Goal: Information Seeking & Learning: Learn about a topic

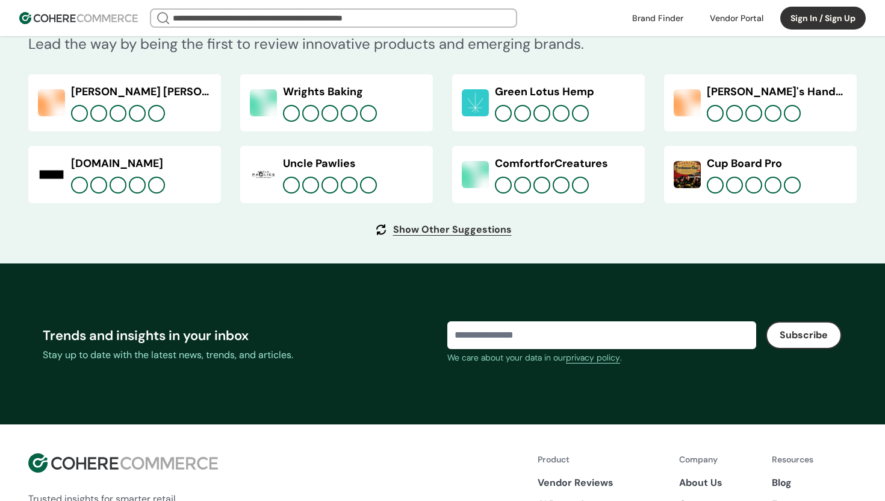
scroll to position [4638, 0]
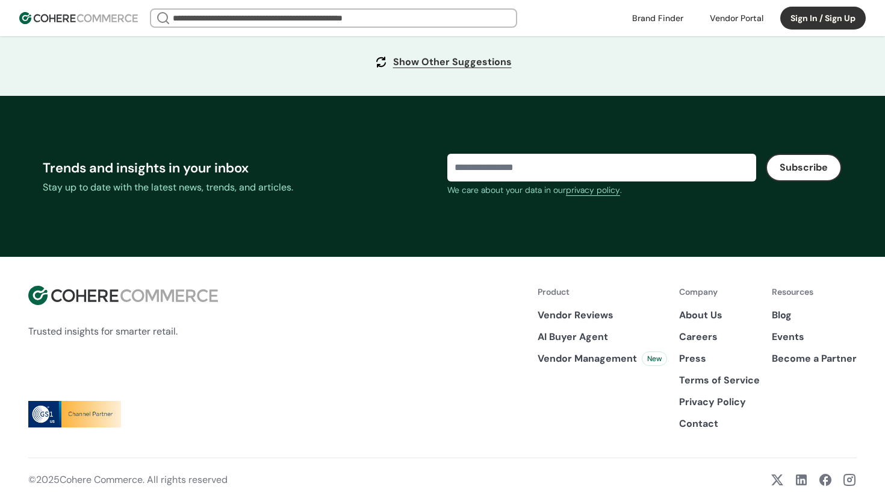
click at [700, 316] on link "About Us" at bounding box center [719, 315] width 81 height 14
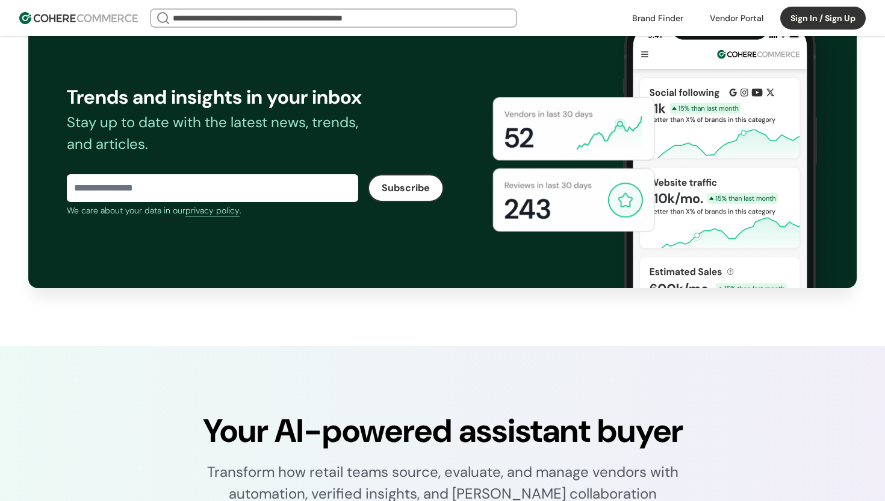
scroll to position [1915, 0]
